Goal: Task Accomplishment & Management: Manage account settings

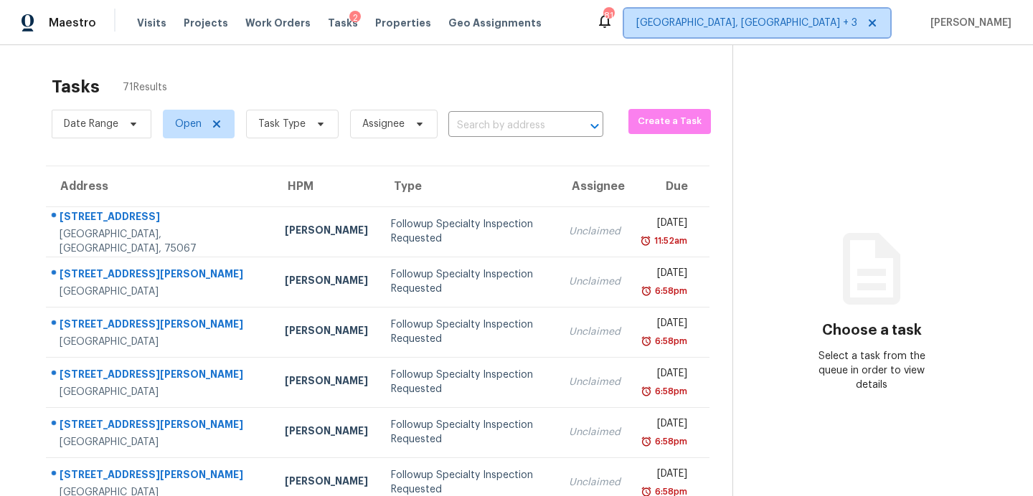
click at [830, 21] on span "Killeen, TX + 3" at bounding box center [746, 23] width 221 height 14
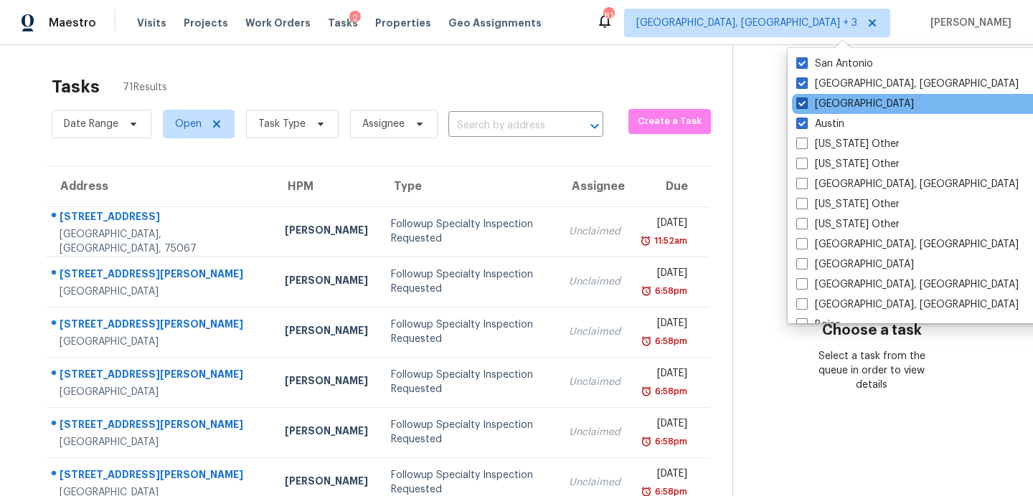
click at [818, 104] on label "Dallas" at bounding box center [855, 104] width 118 height 14
click at [805, 104] on input "Dallas" at bounding box center [800, 101] width 9 height 9
checkbox input "false"
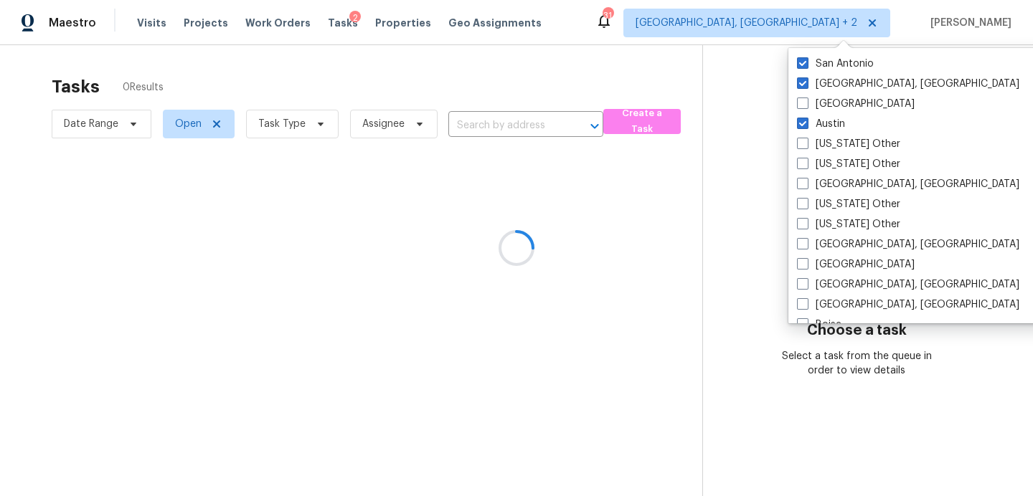
click at [528, 82] on div at bounding box center [516, 248] width 1033 height 496
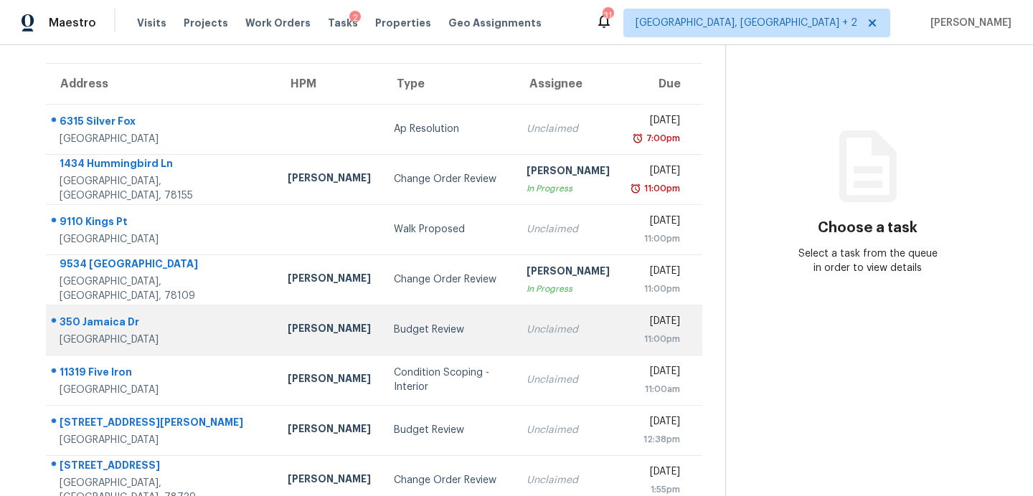
scroll to position [250, 0]
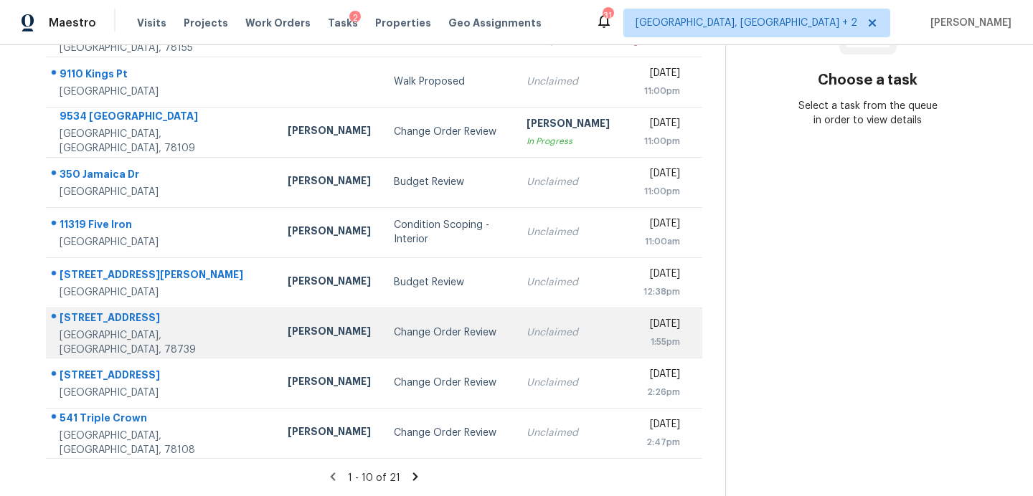
click at [394, 332] on div "Change Order Review" at bounding box center [449, 333] width 110 height 14
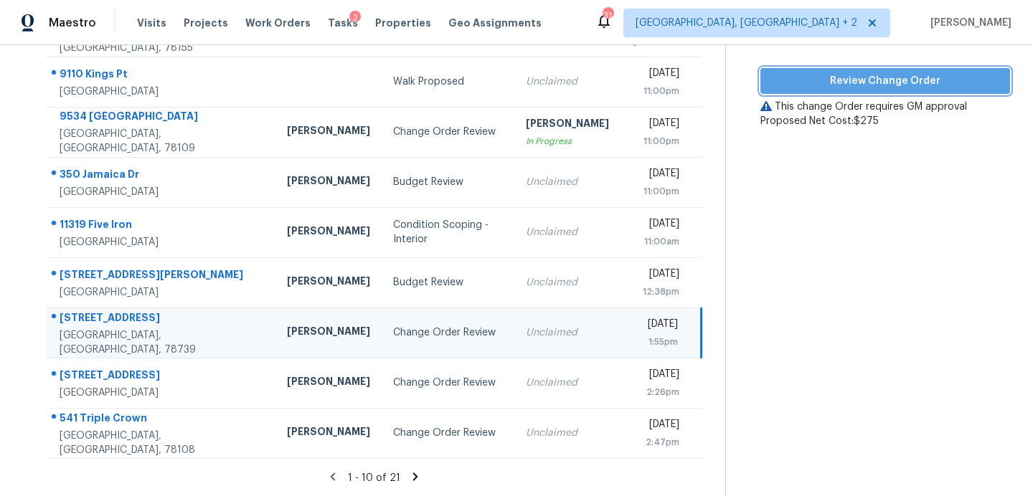
click at [816, 92] on button "Review Change Order" at bounding box center [885, 81] width 250 height 27
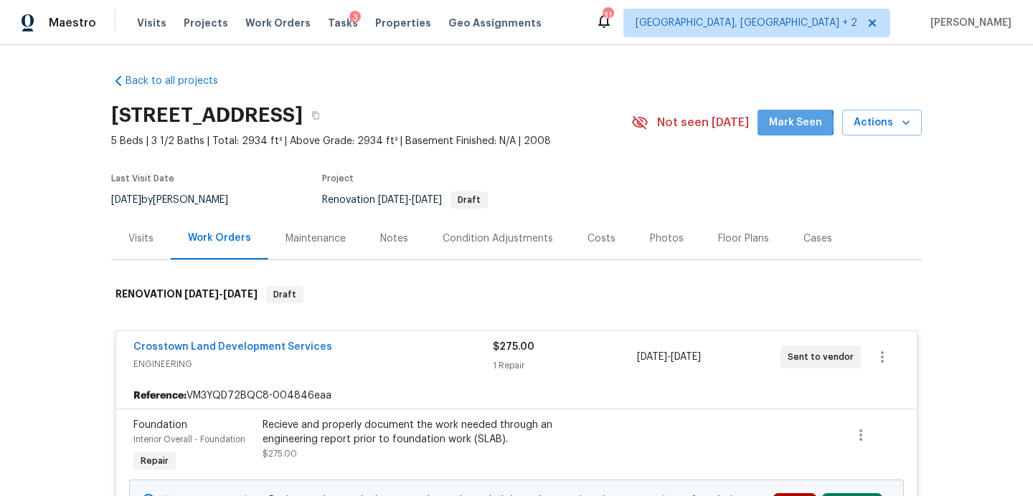
click at [792, 123] on span "Mark Seen" at bounding box center [795, 123] width 53 height 18
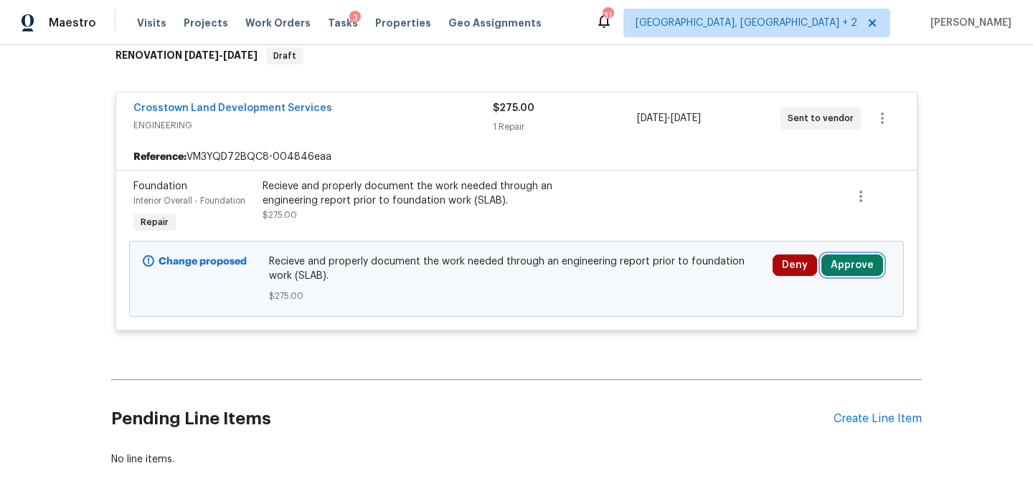
click at [841, 265] on button "Approve" at bounding box center [852, 266] width 62 height 22
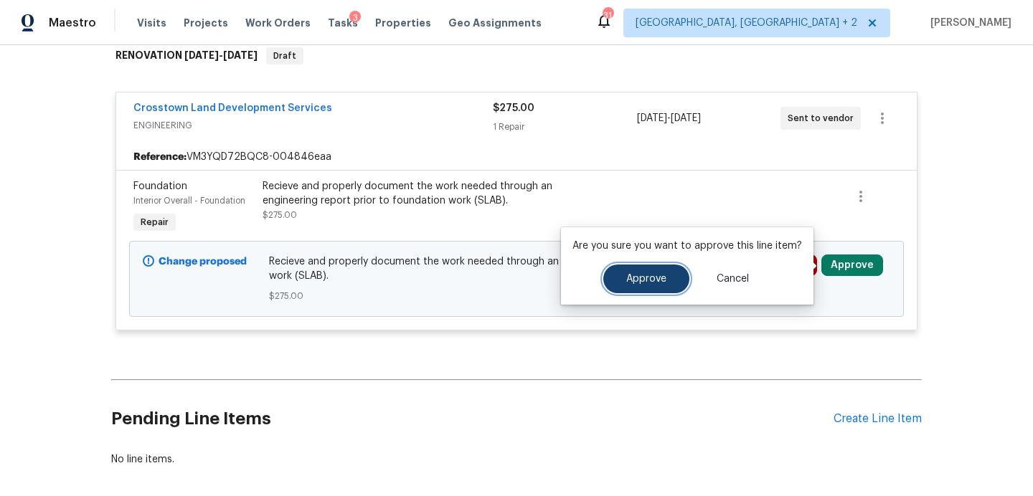
click at [643, 275] on span "Approve" at bounding box center [646, 279] width 40 height 11
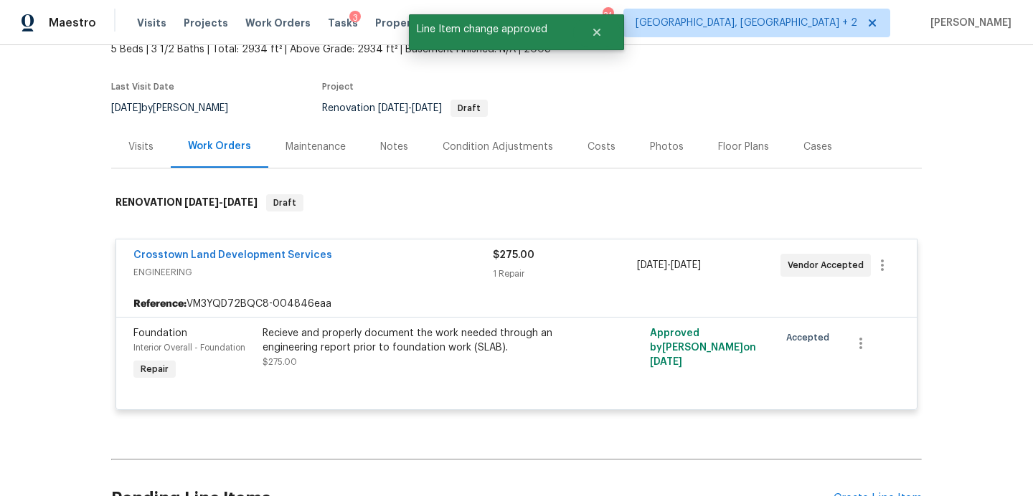
scroll to position [0, 0]
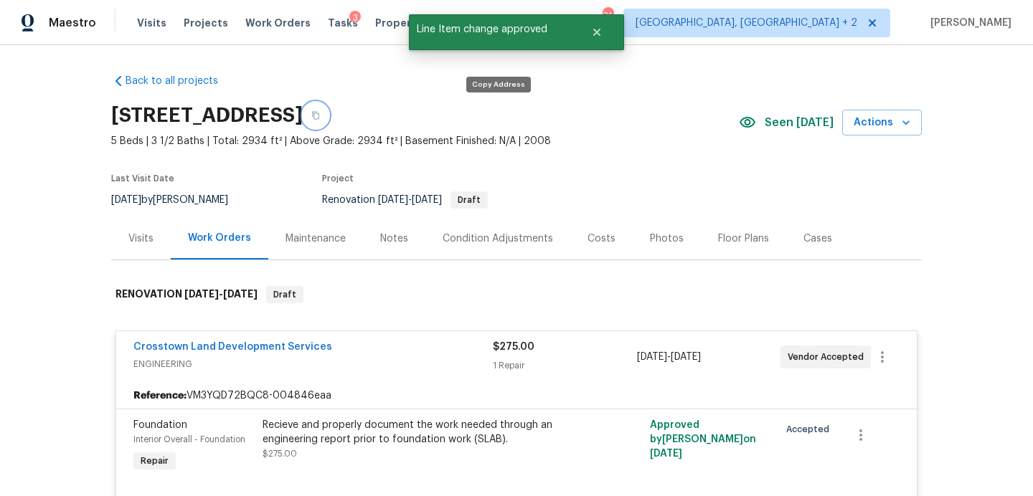
click at [320, 115] on icon "button" at bounding box center [315, 115] width 9 height 9
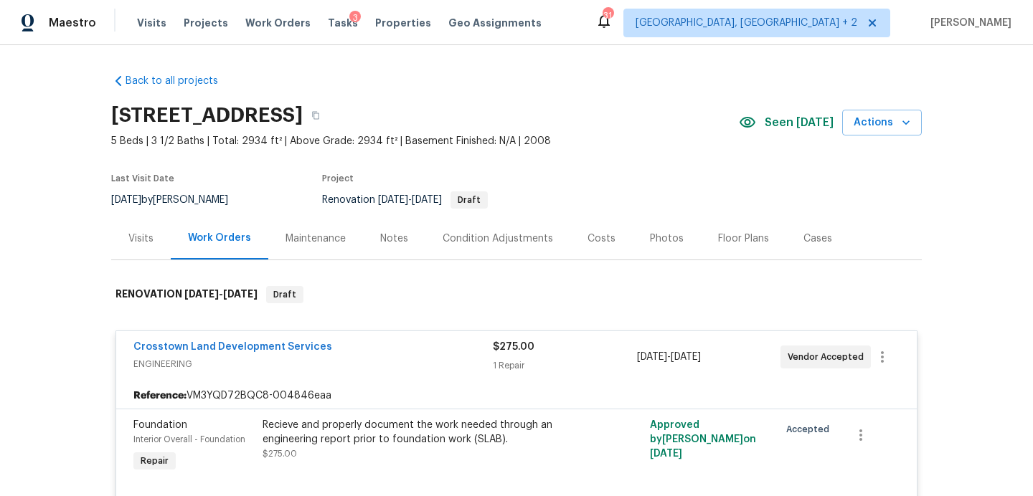
click at [137, 242] on div "Visits" at bounding box center [140, 239] width 25 height 14
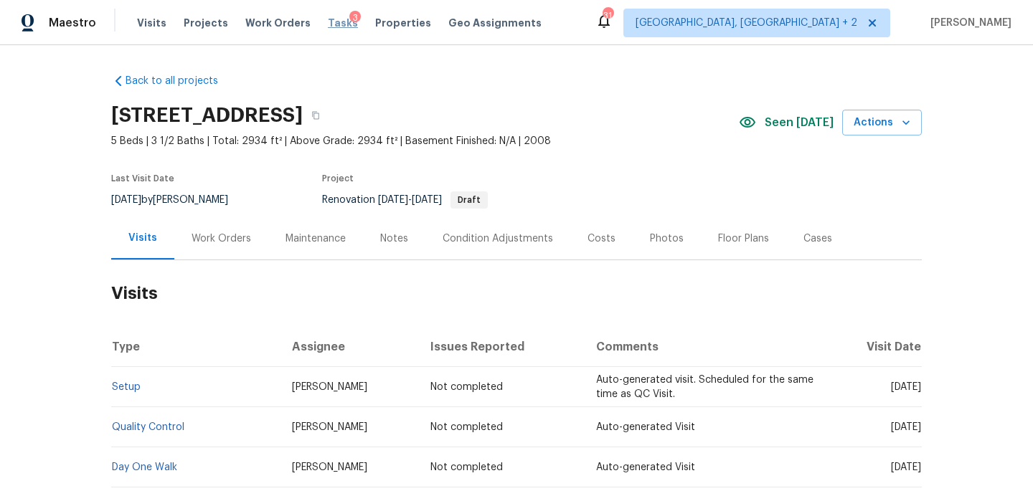
click at [328, 20] on span "Tasks" at bounding box center [343, 23] width 30 height 10
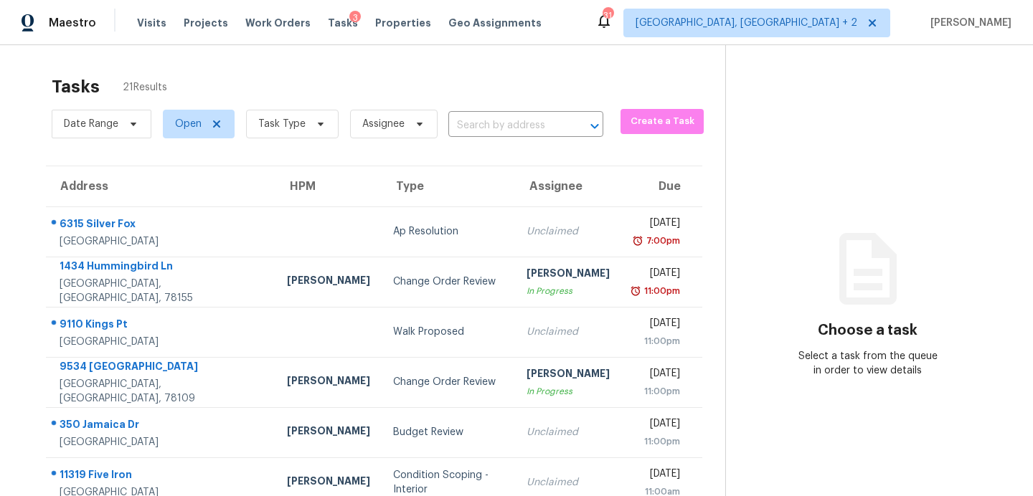
scroll to position [250, 0]
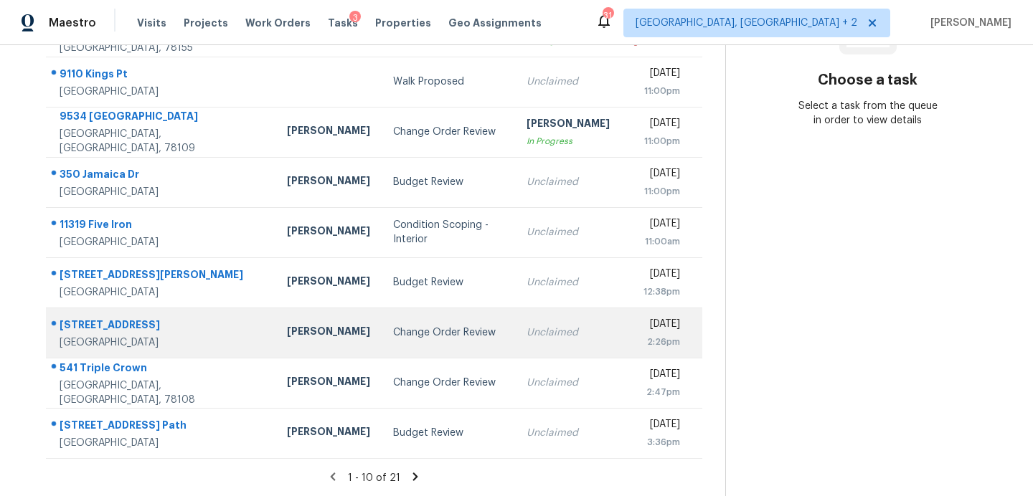
click at [393, 339] on div "Change Order Review" at bounding box center [448, 333] width 110 height 14
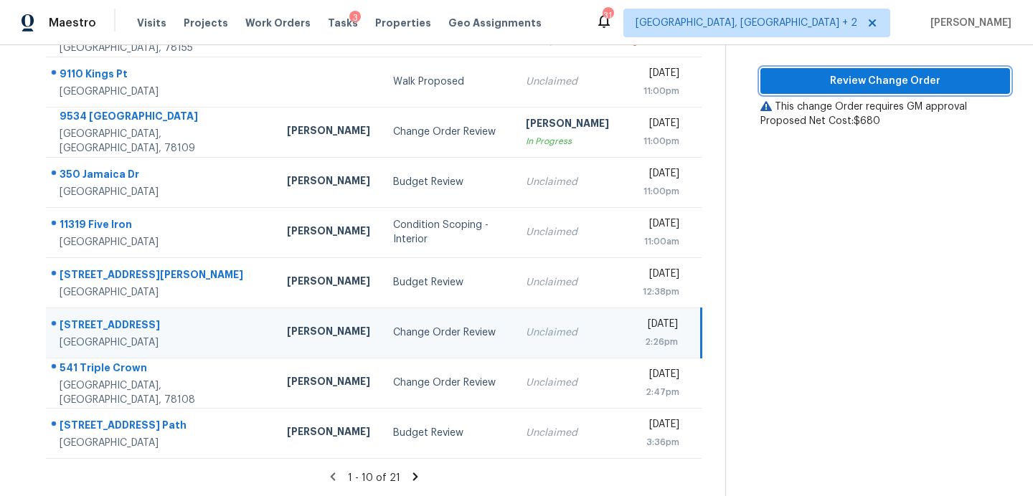
click at [805, 92] on button "Review Change Order" at bounding box center [885, 81] width 250 height 27
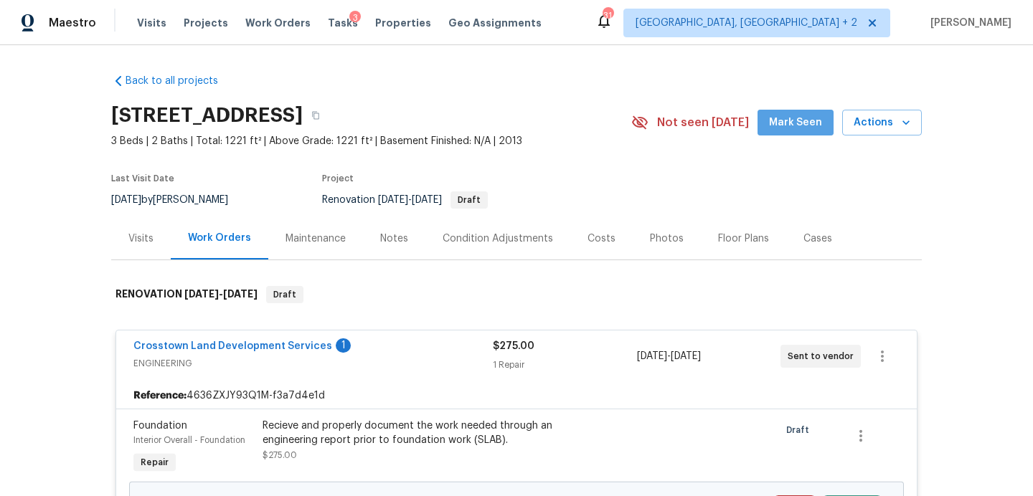
click at [812, 126] on span "Mark Seen" at bounding box center [795, 123] width 53 height 18
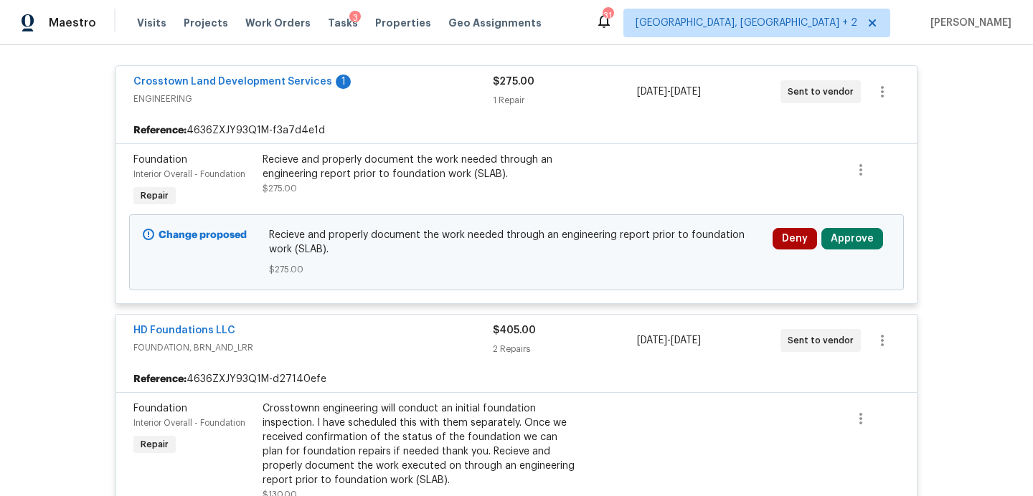
scroll to position [278, 0]
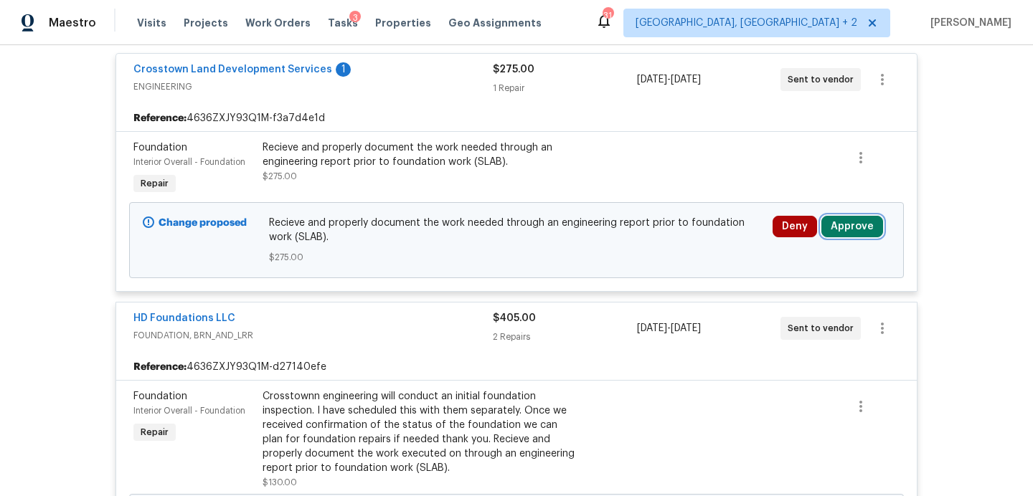
click at [862, 224] on button "Approve" at bounding box center [852, 227] width 62 height 22
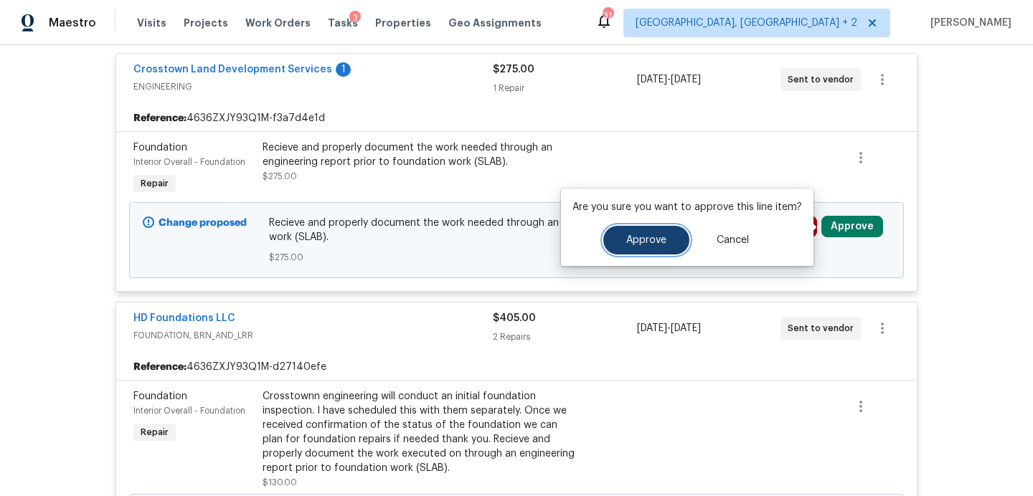
click at [633, 229] on button "Approve" at bounding box center [646, 240] width 86 height 29
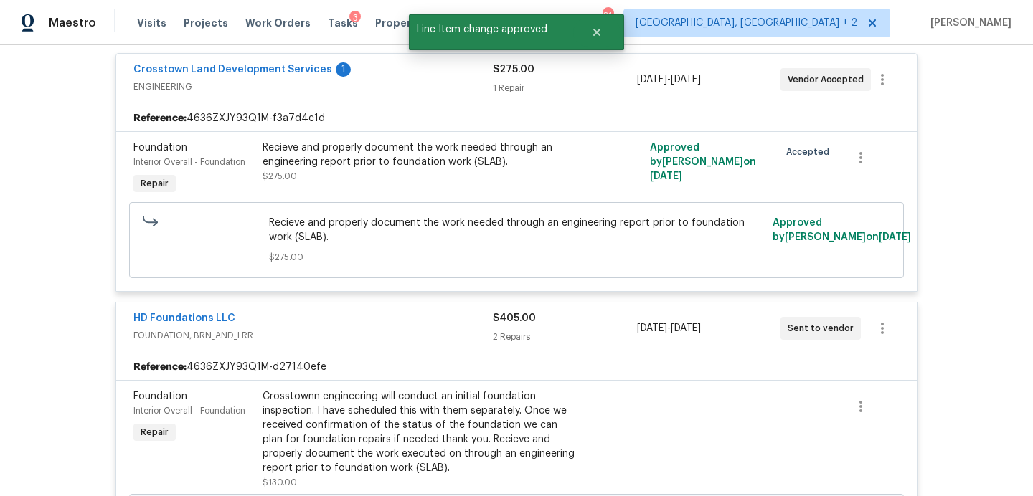
scroll to position [788, 0]
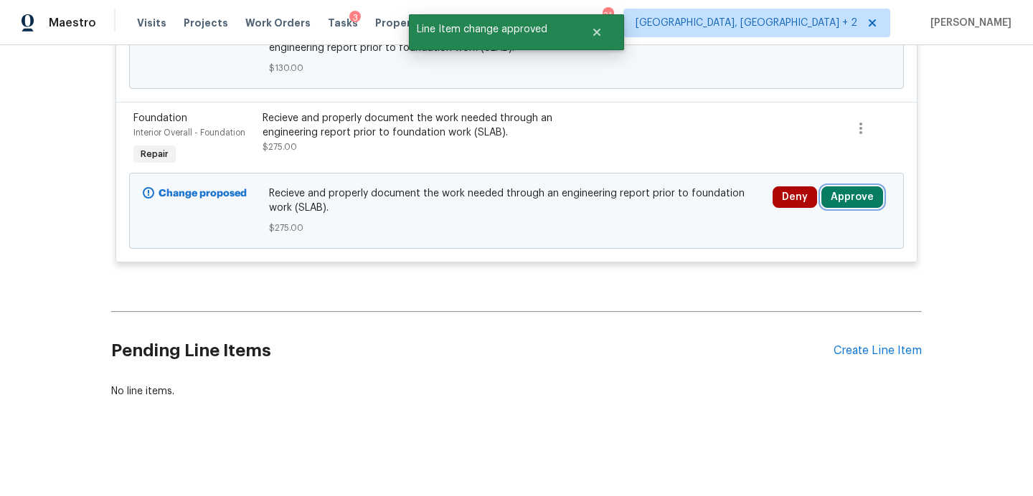
click at [849, 197] on button "Approve" at bounding box center [852, 197] width 62 height 22
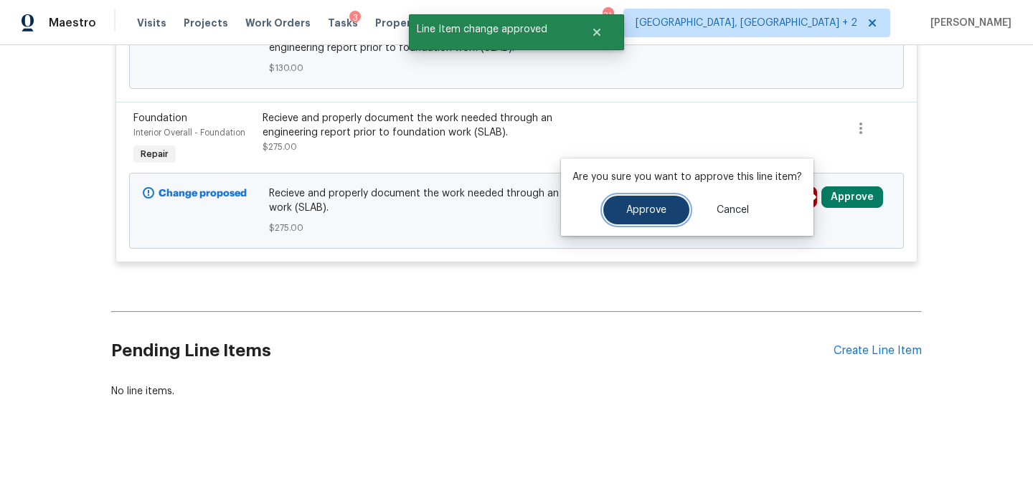
click at [653, 207] on span "Approve" at bounding box center [646, 210] width 40 height 11
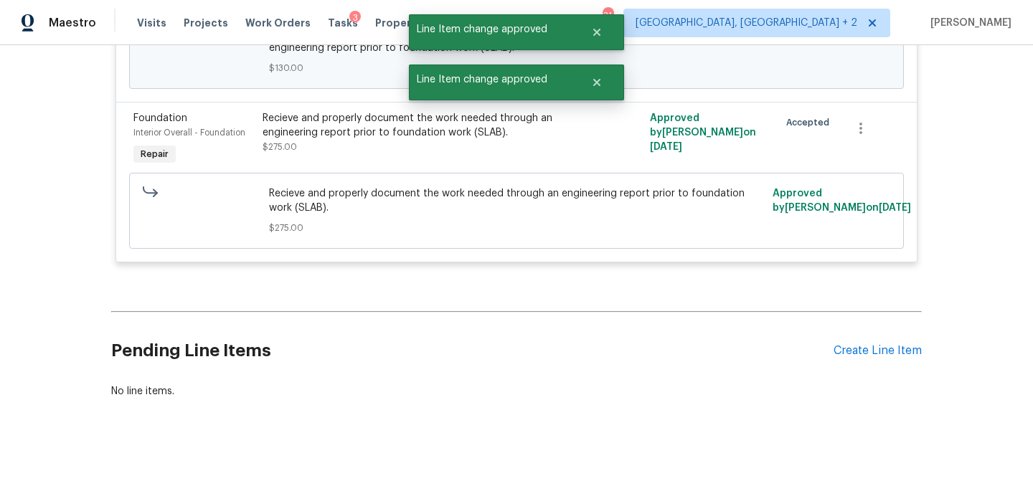
scroll to position [0, 0]
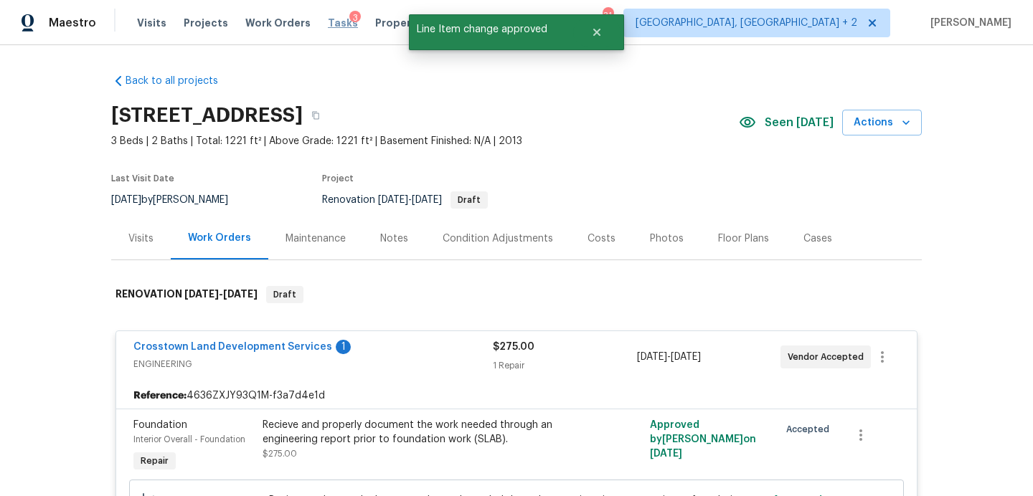
click at [328, 27] on span "Tasks" at bounding box center [343, 23] width 30 height 10
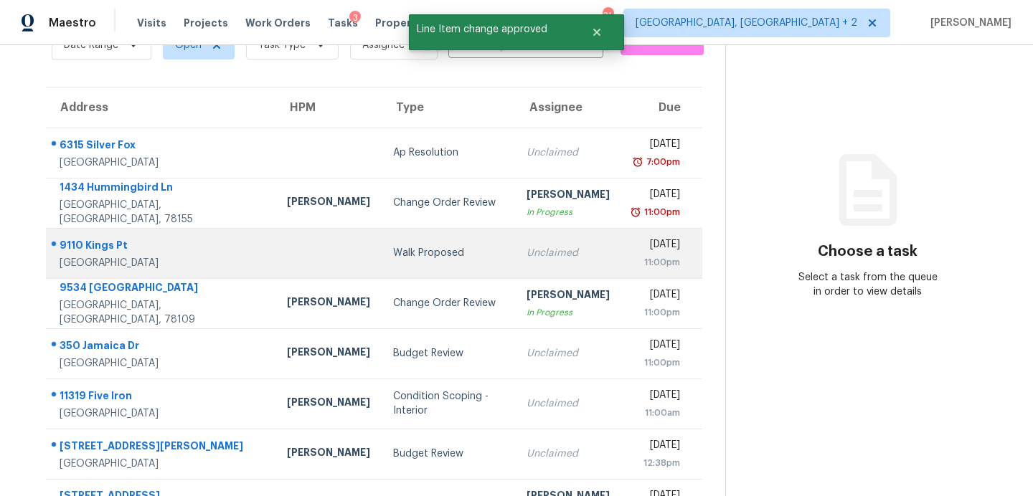
scroll to position [80, 0]
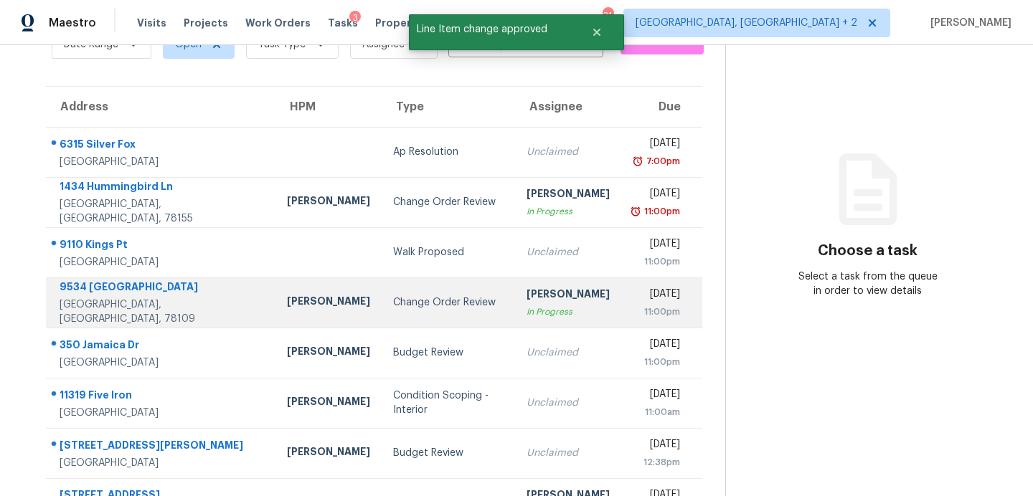
click at [393, 305] on div "Change Order Review" at bounding box center [448, 302] width 110 height 14
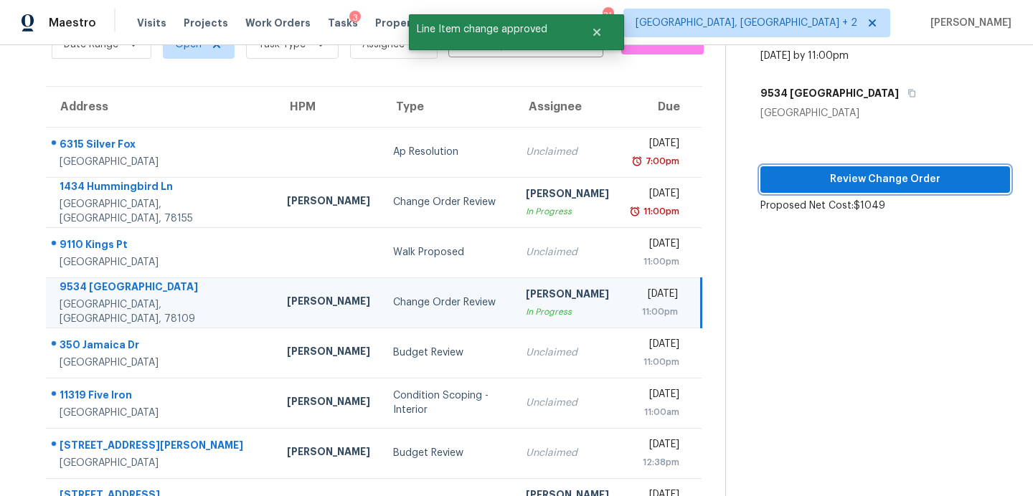
click at [921, 179] on span "Review Change Order" at bounding box center [885, 180] width 227 height 18
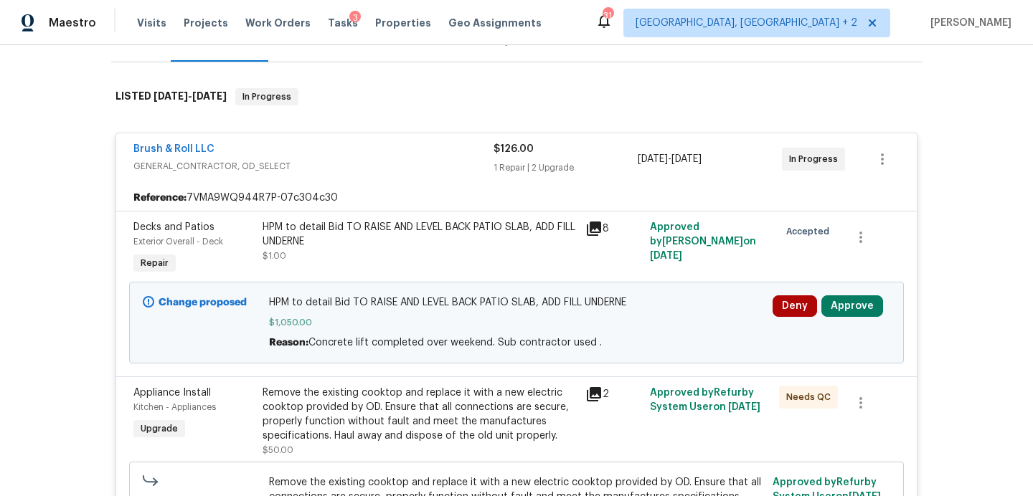
scroll to position [202, 0]
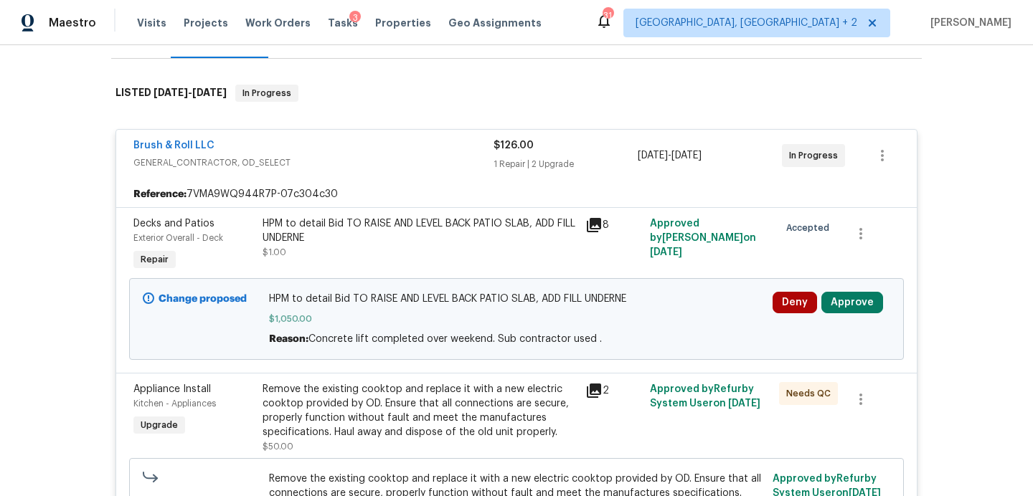
click at [600, 219] on icon at bounding box center [594, 225] width 14 height 14
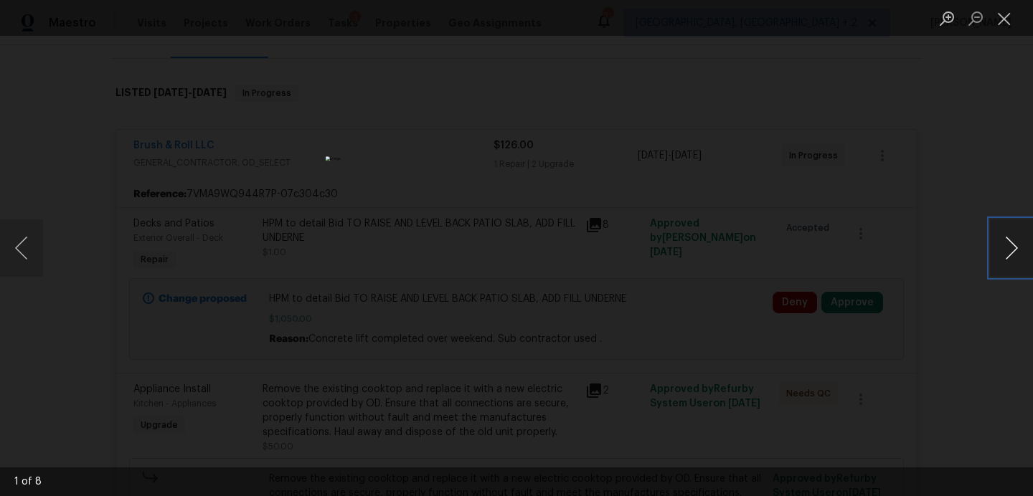
click at [1008, 247] on button "Next image" at bounding box center [1011, 247] width 43 height 57
click at [1002, 25] on button "Close lightbox" at bounding box center [1004, 18] width 29 height 25
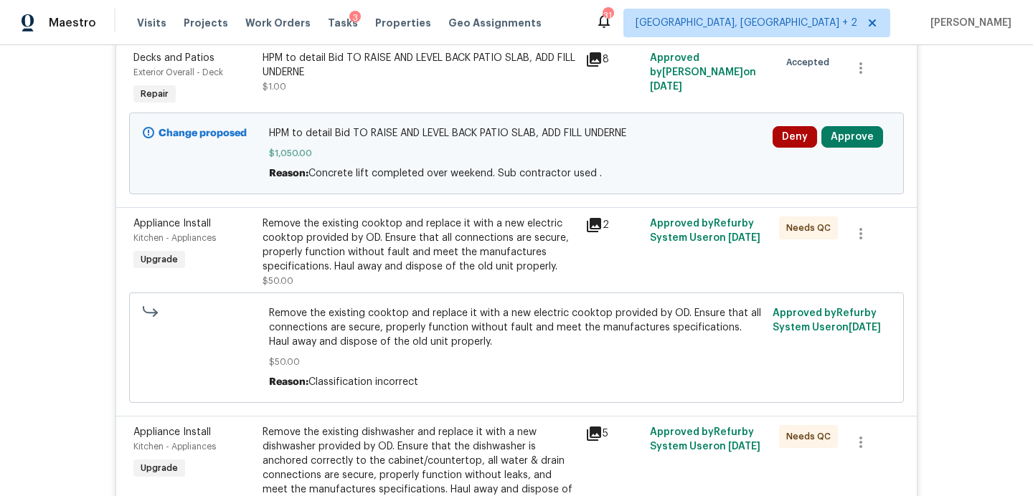
scroll to position [0, 0]
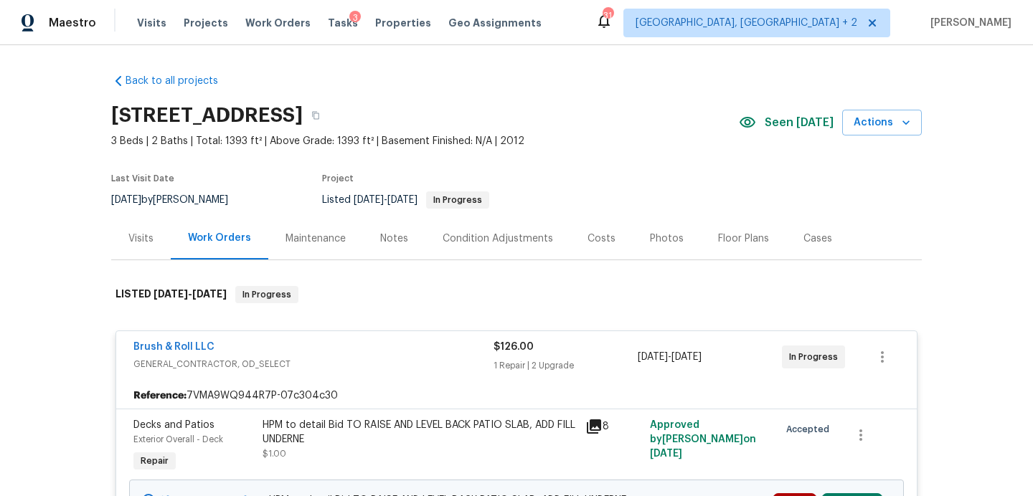
click at [587, 238] on div "Costs" at bounding box center [601, 239] width 28 height 14
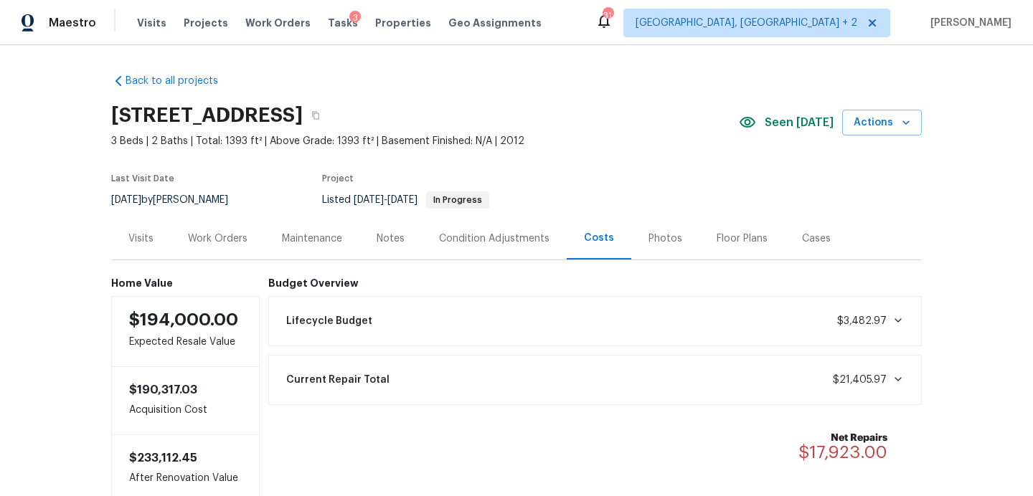
click at [222, 235] on div "Work Orders" at bounding box center [218, 239] width 60 height 14
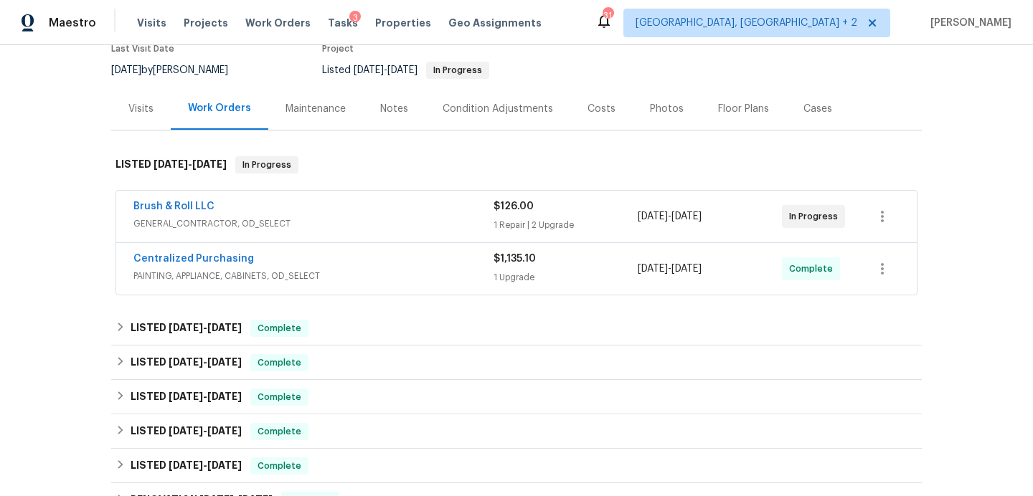
scroll to position [133, 0]
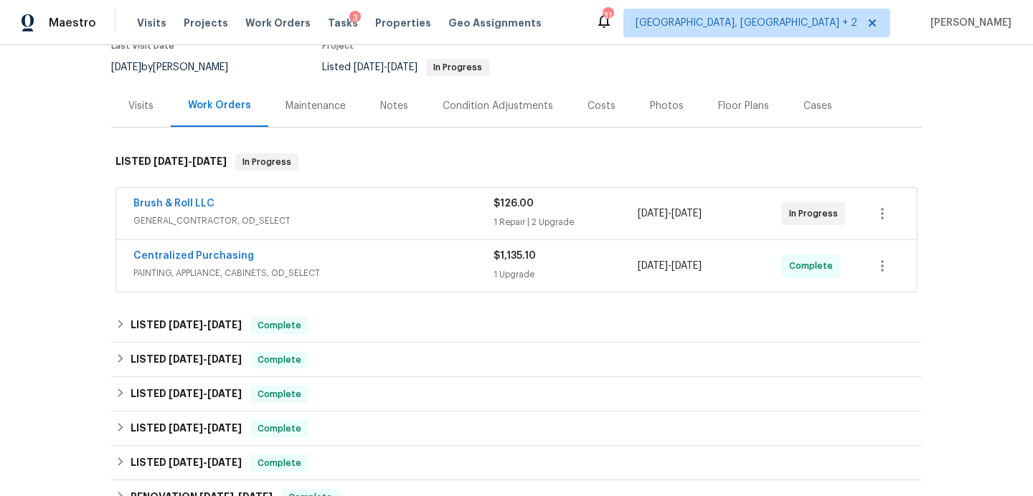
click at [360, 220] on span "GENERAL_CONTRACTOR, OD_SELECT" at bounding box center [313, 221] width 360 height 14
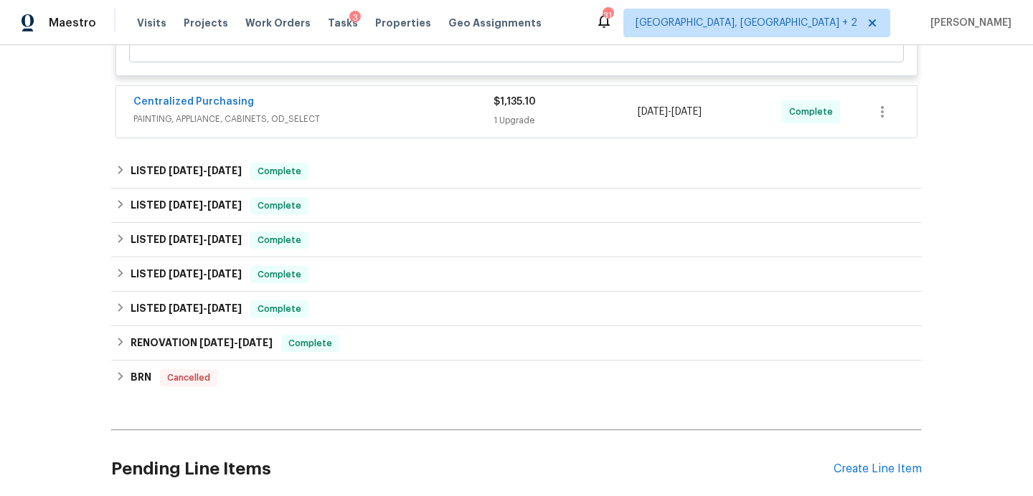
scroll to position [961, 0]
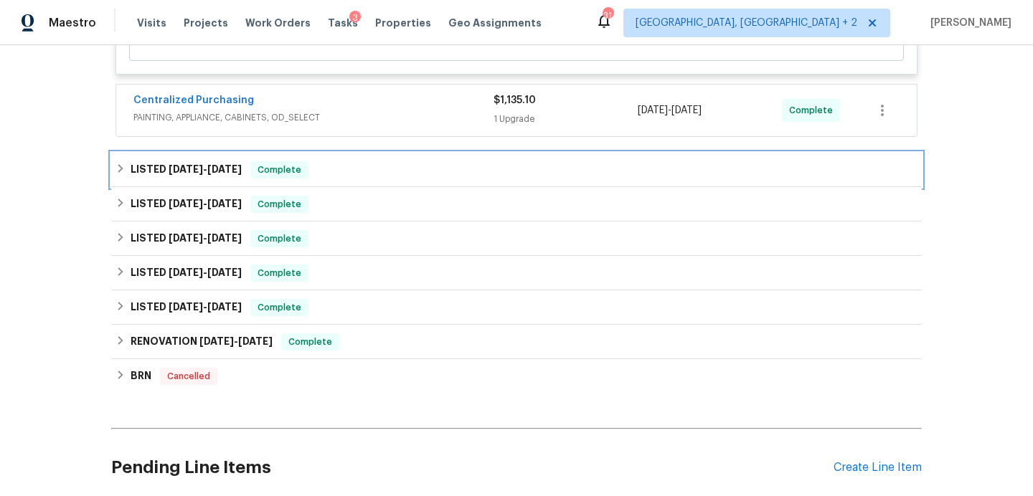
click at [409, 186] on div "LISTED 8/15/25 - 8/27/25 Complete" at bounding box center [516, 170] width 810 height 34
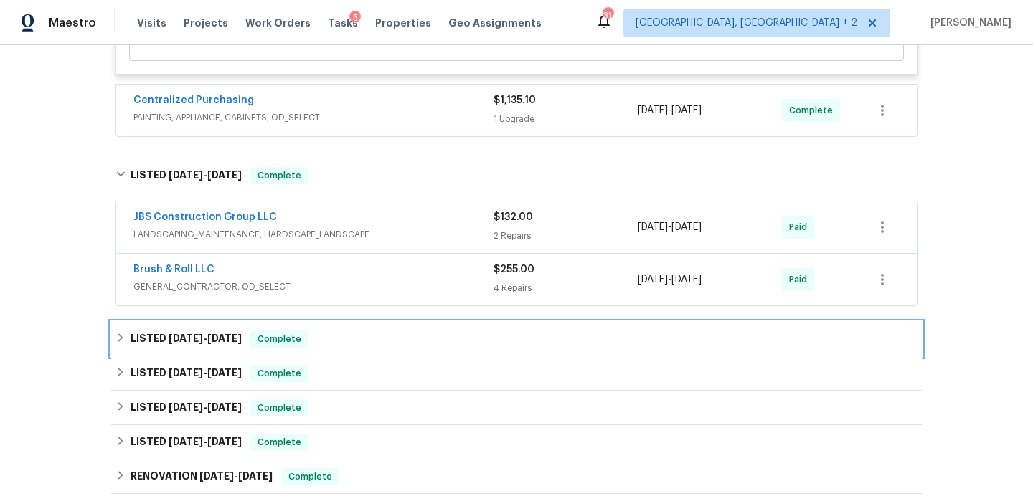
click at [425, 336] on div "LISTED 3/10/25 - 4/22/25 Complete" at bounding box center [516, 339] width 802 height 17
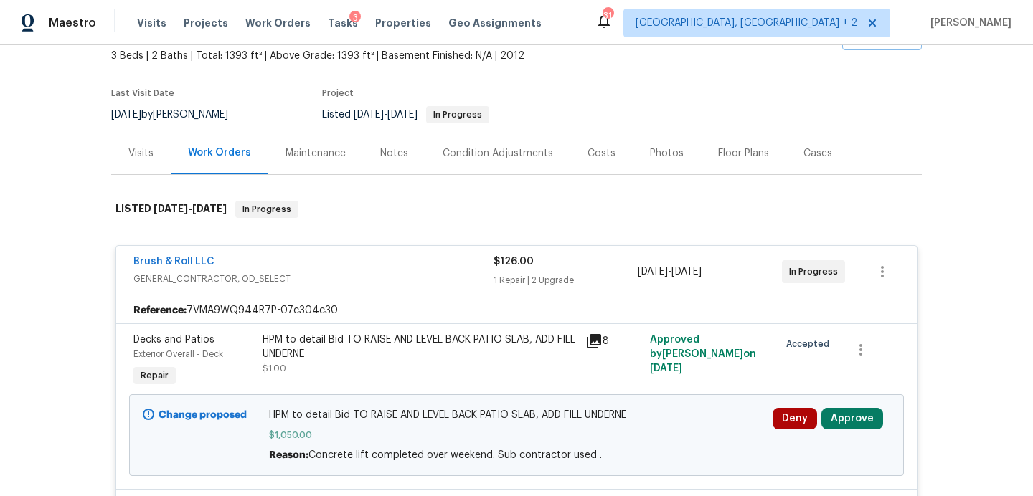
scroll to position [84, 0]
click at [592, 341] on icon at bounding box center [594, 343] width 14 height 14
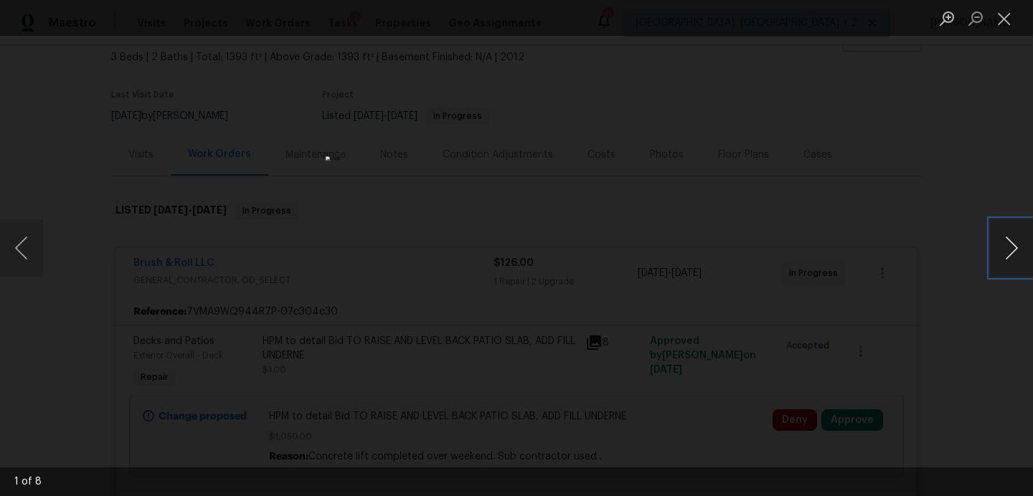
click at [1016, 247] on button "Next image" at bounding box center [1011, 247] width 43 height 57
click at [1005, 17] on button "Close lightbox" at bounding box center [1004, 18] width 29 height 25
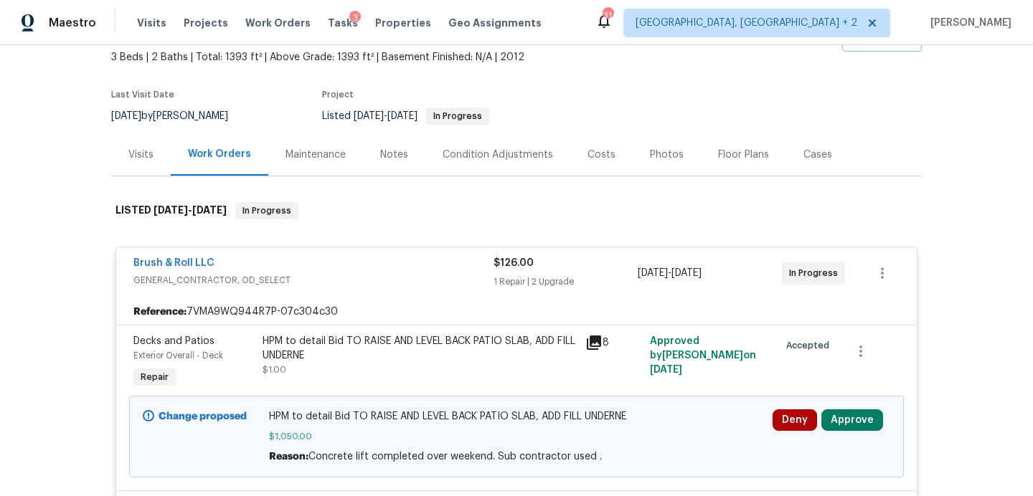
scroll to position [133, 0]
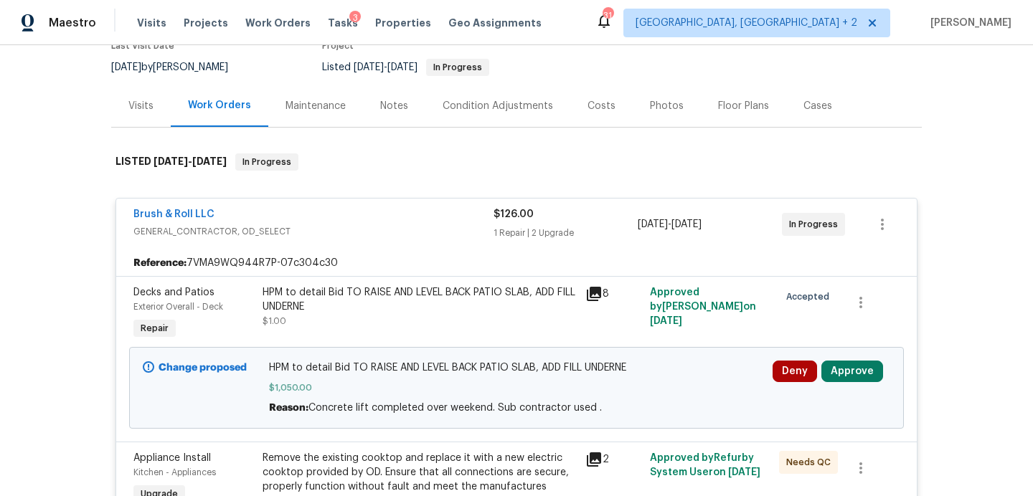
click at [595, 293] on icon at bounding box center [594, 294] width 14 height 14
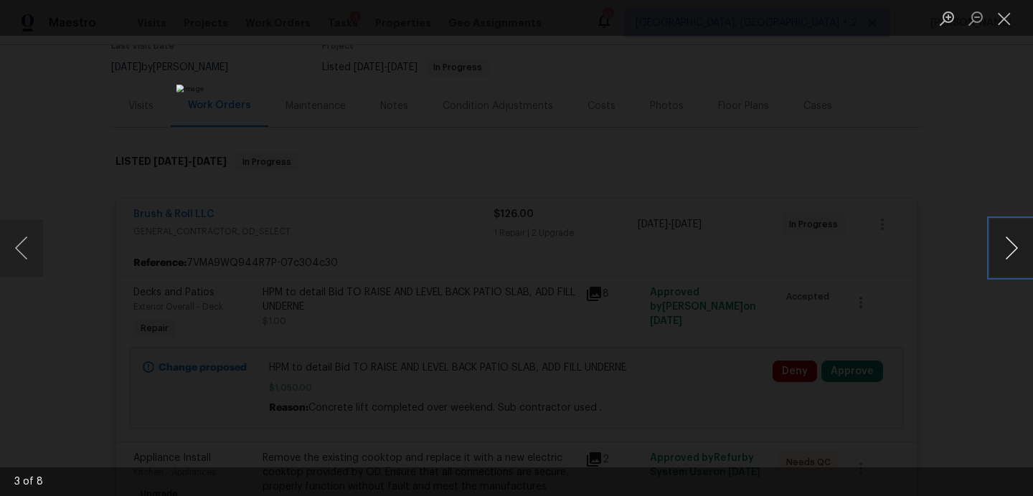
click at [1015, 240] on button "Next image" at bounding box center [1011, 247] width 43 height 57
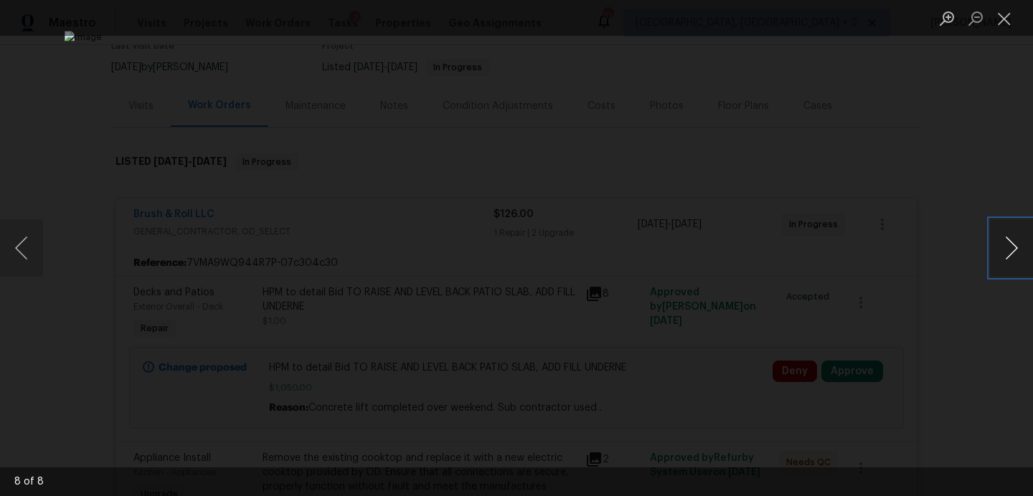
click at [1015, 240] on button "Next image" at bounding box center [1011, 247] width 43 height 57
click at [1003, 18] on button "Close lightbox" at bounding box center [1004, 18] width 29 height 25
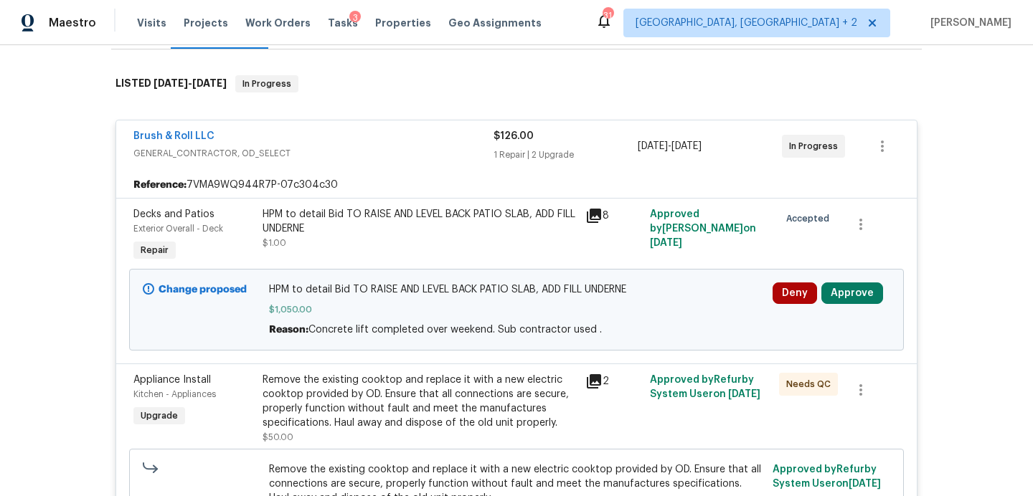
scroll to position [0, 0]
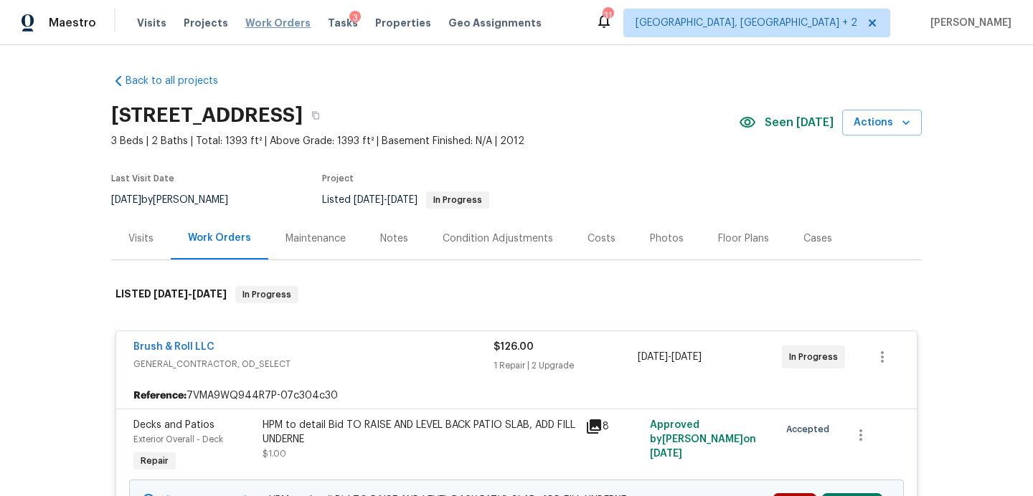
click at [274, 24] on span "Work Orders" at bounding box center [277, 23] width 65 height 14
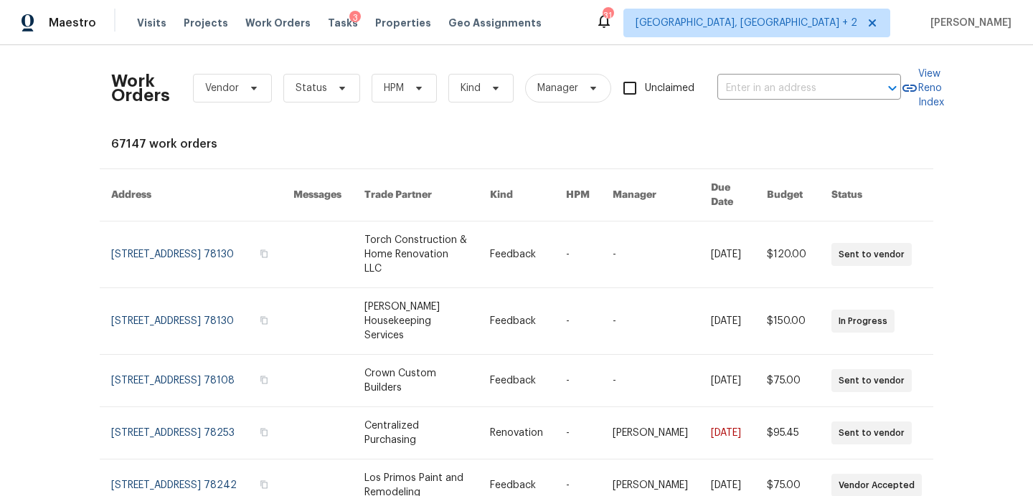
click at [331, 31] on div "Visits Projects Work Orders Tasks 3 Properties Geo Assignments" at bounding box center [348, 23] width 422 height 29
click at [330, 21] on span "Tasks" at bounding box center [343, 23] width 30 height 10
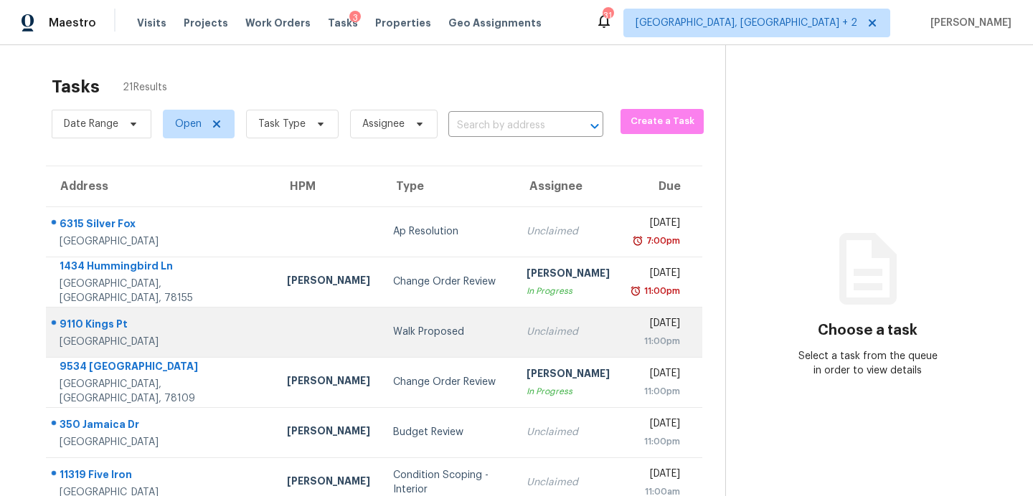
scroll to position [195, 0]
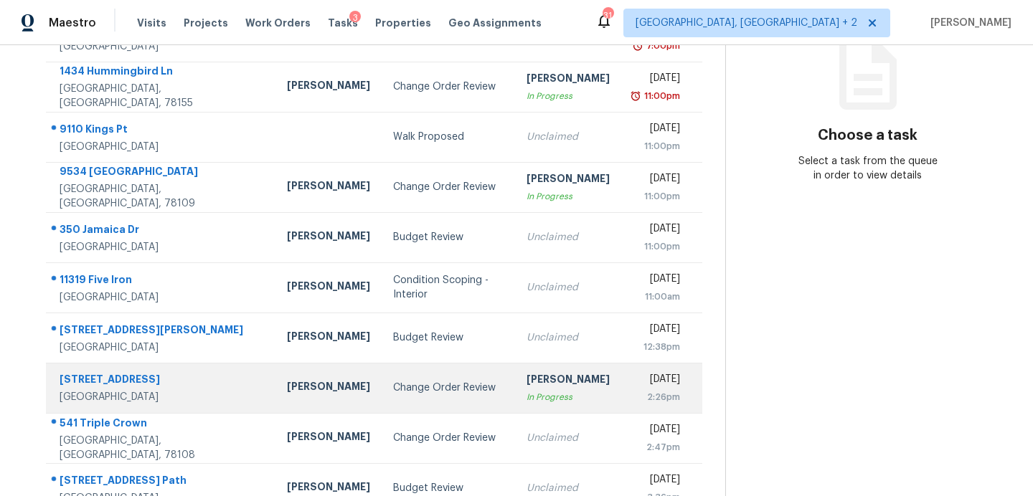
click at [393, 391] on div "Change Order Review" at bounding box center [448, 388] width 110 height 14
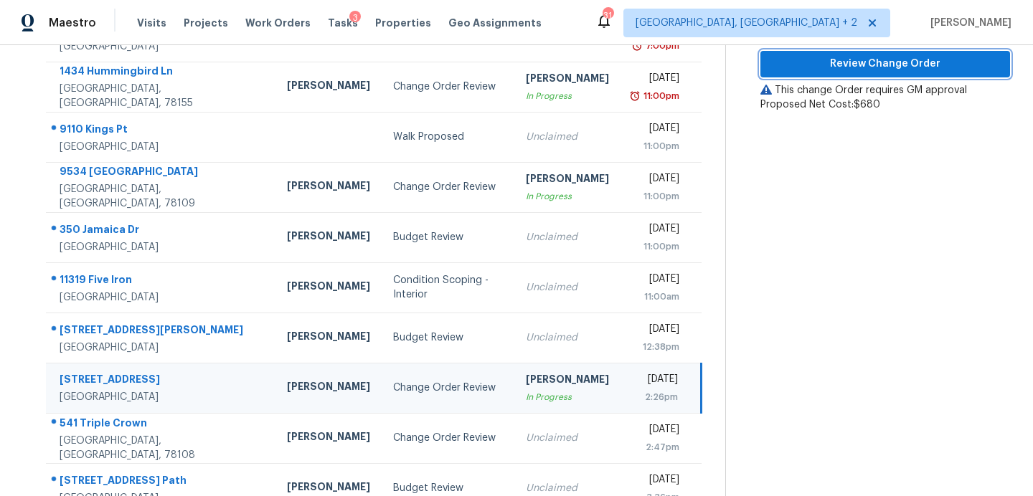
click at [826, 70] on span "Review Change Order" at bounding box center [885, 64] width 227 height 18
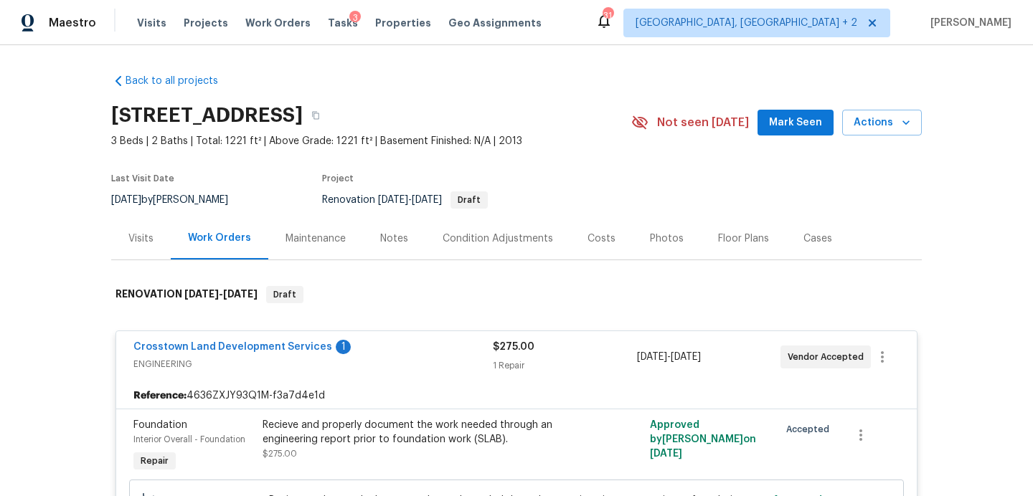
click at [792, 123] on span "Mark Seen" at bounding box center [795, 123] width 53 height 18
click at [328, 19] on span "Tasks" at bounding box center [343, 23] width 30 height 10
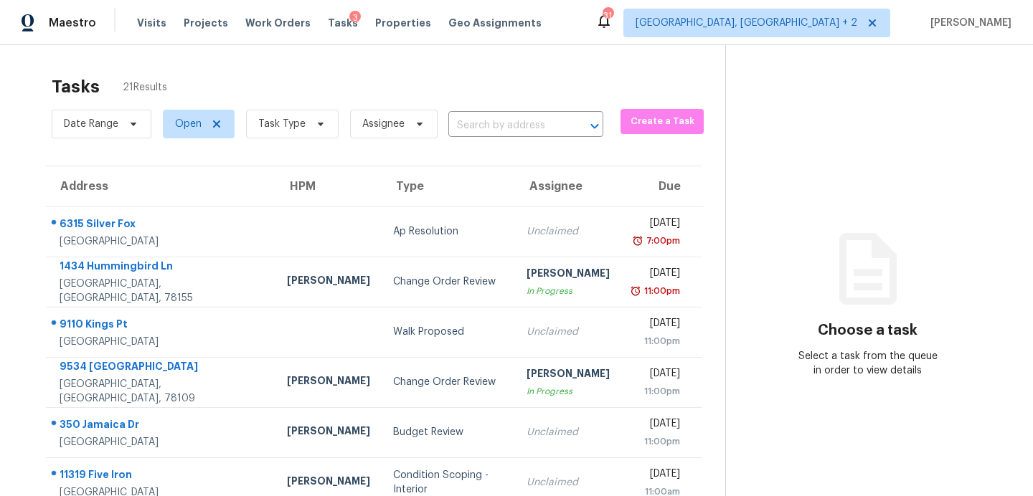
scroll to position [250, 0]
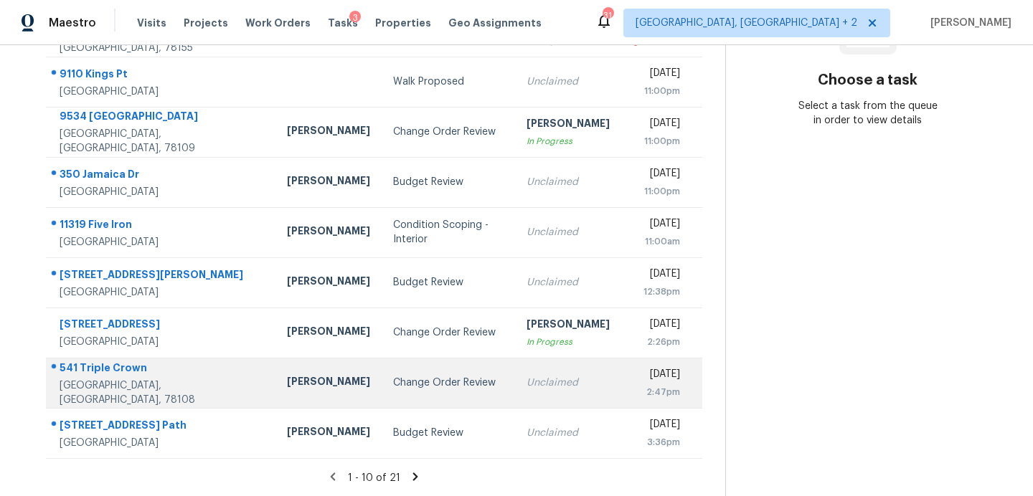
click at [393, 388] on div "Change Order Review" at bounding box center [448, 383] width 110 height 14
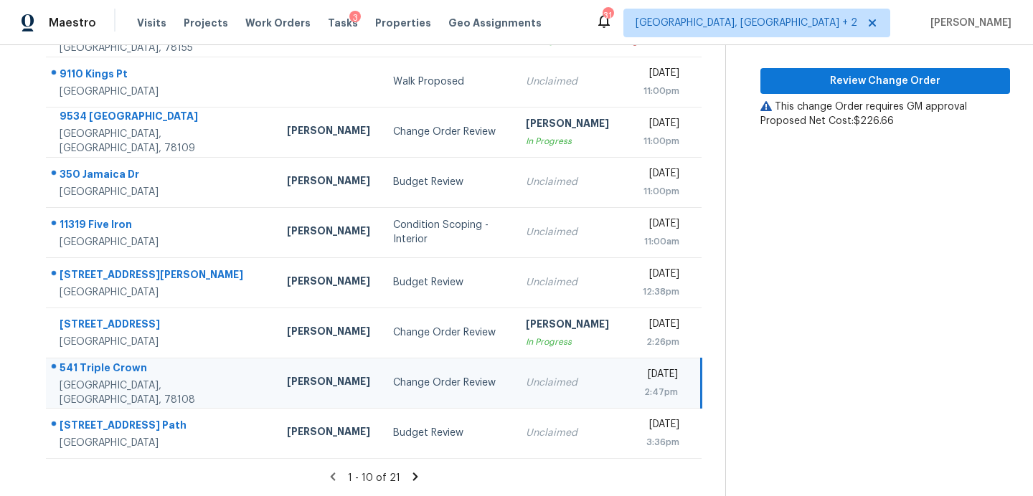
click at [798, 94] on div "Claim Review Change Order This change Order requires GM approval Proposed Net C…" at bounding box center [885, 39] width 250 height 179
click at [799, 85] on span "Review Change Order" at bounding box center [885, 81] width 227 height 18
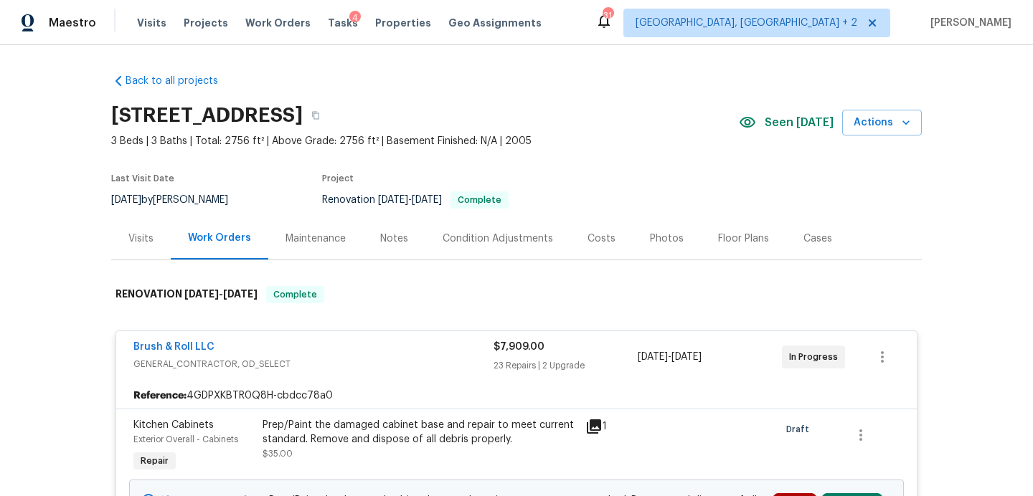
click at [590, 234] on div "Costs" at bounding box center [601, 239] width 28 height 14
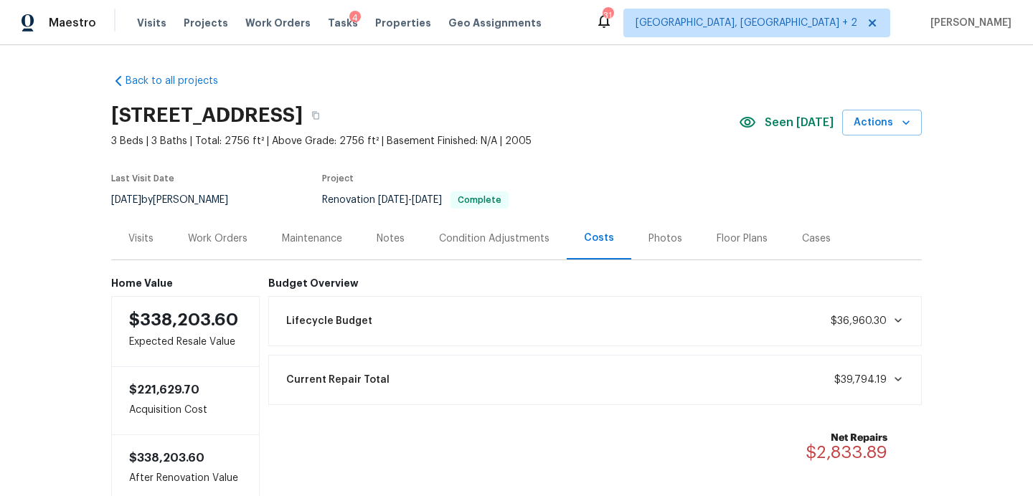
click at [229, 245] on div "Work Orders" at bounding box center [218, 239] width 60 height 14
